Goal: Information Seeking & Learning: Find specific fact

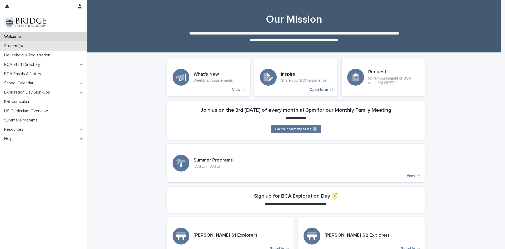
click at [18, 46] on p "Student(s)" at bounding box center [14, 45] width 25 height 5
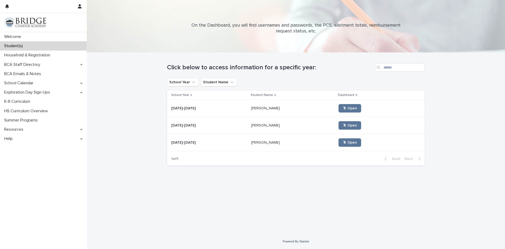
click at [251, 139] on p "[PERSON_NAME]" at bounding box center [266, 142] width 30 height 6
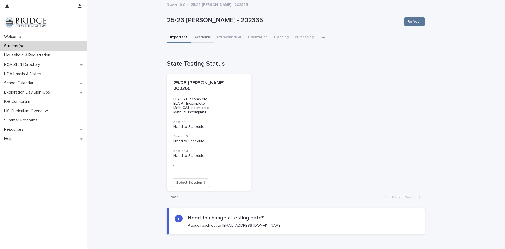
click at [195, 37] on button "Academic" at bounding box center [202, 37] width 23 height 11
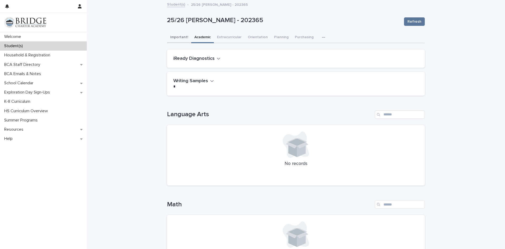
click at [176, 37] on button "Important!" at bounding box center [179, 37] width 24 height 11
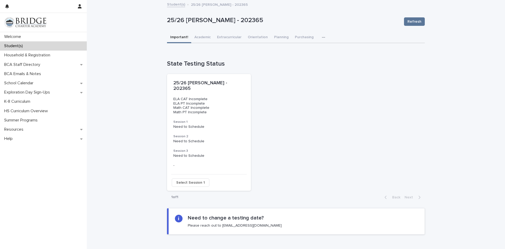
click at [322, 36] on icon "button" at bounding box center [323, 38] width 3 height 4
click at [292, 36] on button "Purchasing" at bounding box center [304, 37] width 25 height 11
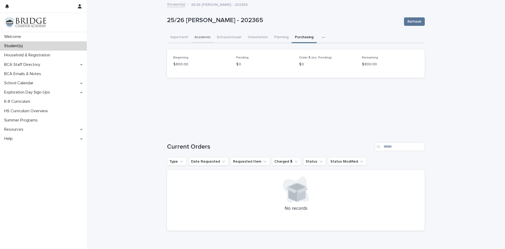
click at [199, 38] on button "Academic" at bounding box center [202, 37] width 23 height 11
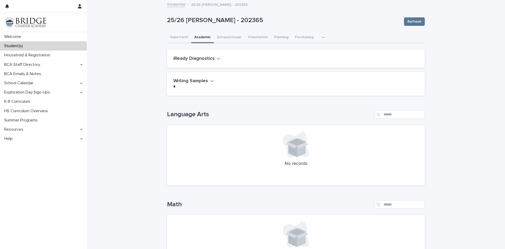
click at [179, 6] on link "Student(s)" at bounding box center [176, 4] width 18 height 6
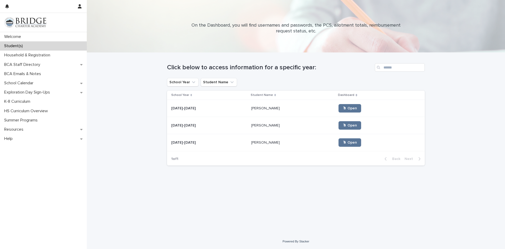
click at [262, 108] on p "[PERSON_NAME]" at bounding box center [266, 108] width 30 height 6
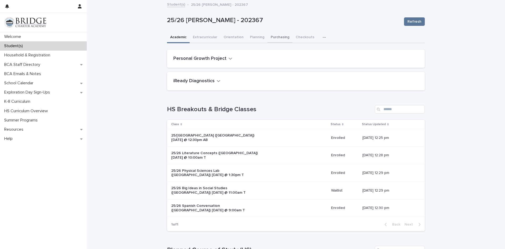
click at [277, 36] on button "Purchasing" at bounding box center [280, 37] width 25 height 11
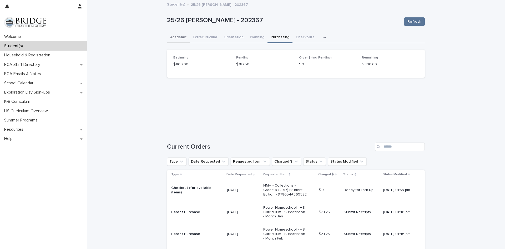
click at [170, 35] on button "Academic" at bounding box center [178, 37] width 23 height 11
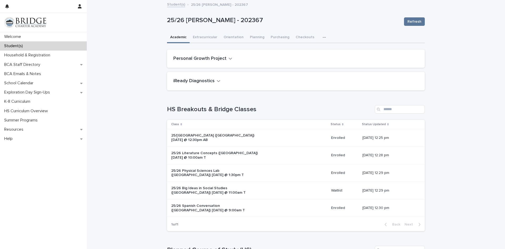
click at [320, 37] on button "button" at bounding box center [326, 37] width 12 height 11
click at [303, 50] on span "General" at bounding box center [300, 51] width 14 height 4
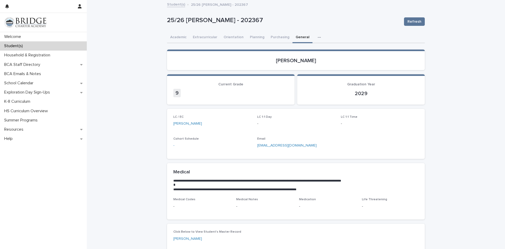
click at [178, 6] on link "Student(s)" at bounding box center [176, 4] width 18 height 6
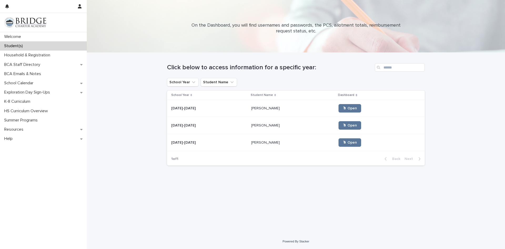
click at [257, 142] on p "[PERSON_NAME]" at bounding box center [266, 142] width 30 height 6
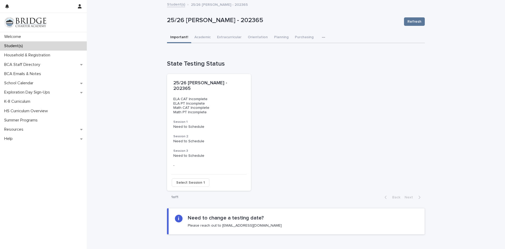
click at [322, 37] on icon "button" at bounding box center [323, 38] width 3 height 4
click at [305, 61] on button "General" at bounding box center [307, 59] width 35 height 8
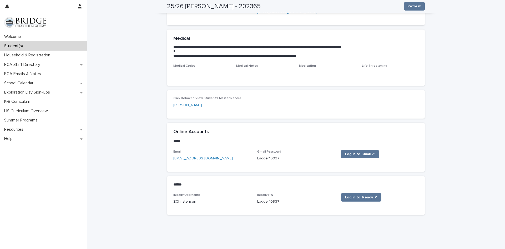
scroll to position [145, 0]
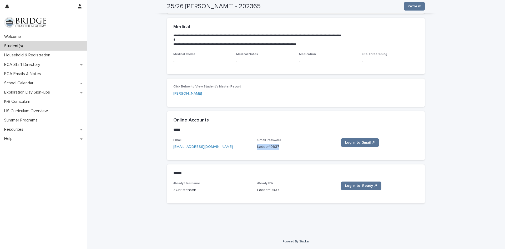
drag, startPoint x: 255, startPoint y: 146, endPoint x: 276, endPoint y: 145, distance: 21.1
click at [276, 145] on p "Ladder*0937" at bounding box center [296, 147] width 78 height 6
copy p "Ladder*0937"
